Goal: Check status

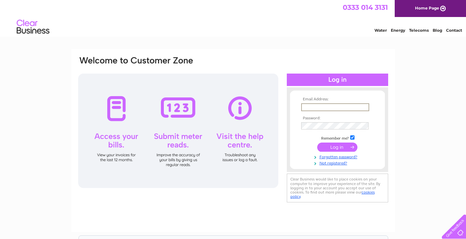
click at [344, 109] on input "text" at bounding box center [335, 107] width 68 height 8
type input "accounts@kierish.co.uk"
click at [343, 148] on input "submit" at bounding box center [337, 146] width 40 height 9
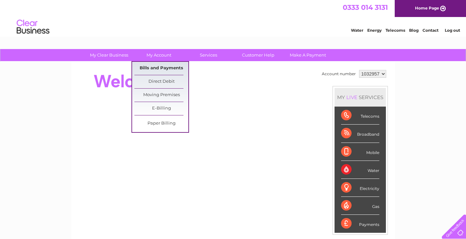
click at [162, 67] on link "Bills and Payments" at bounding box center [161, 68] width 54 height 13
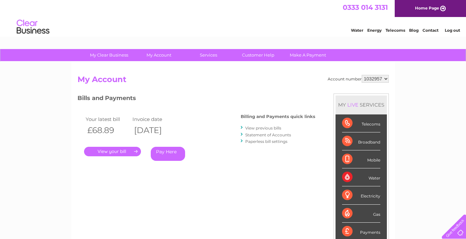
click at [271, 134] on link "Statement of Accounts" at bounding box center [268, 134] width 46 height 5
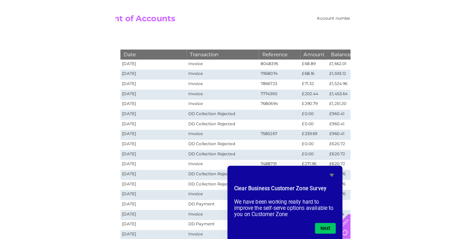
scroll to position [61, 0]
